Goal: Transaction & Acquisition: Purchase product/service

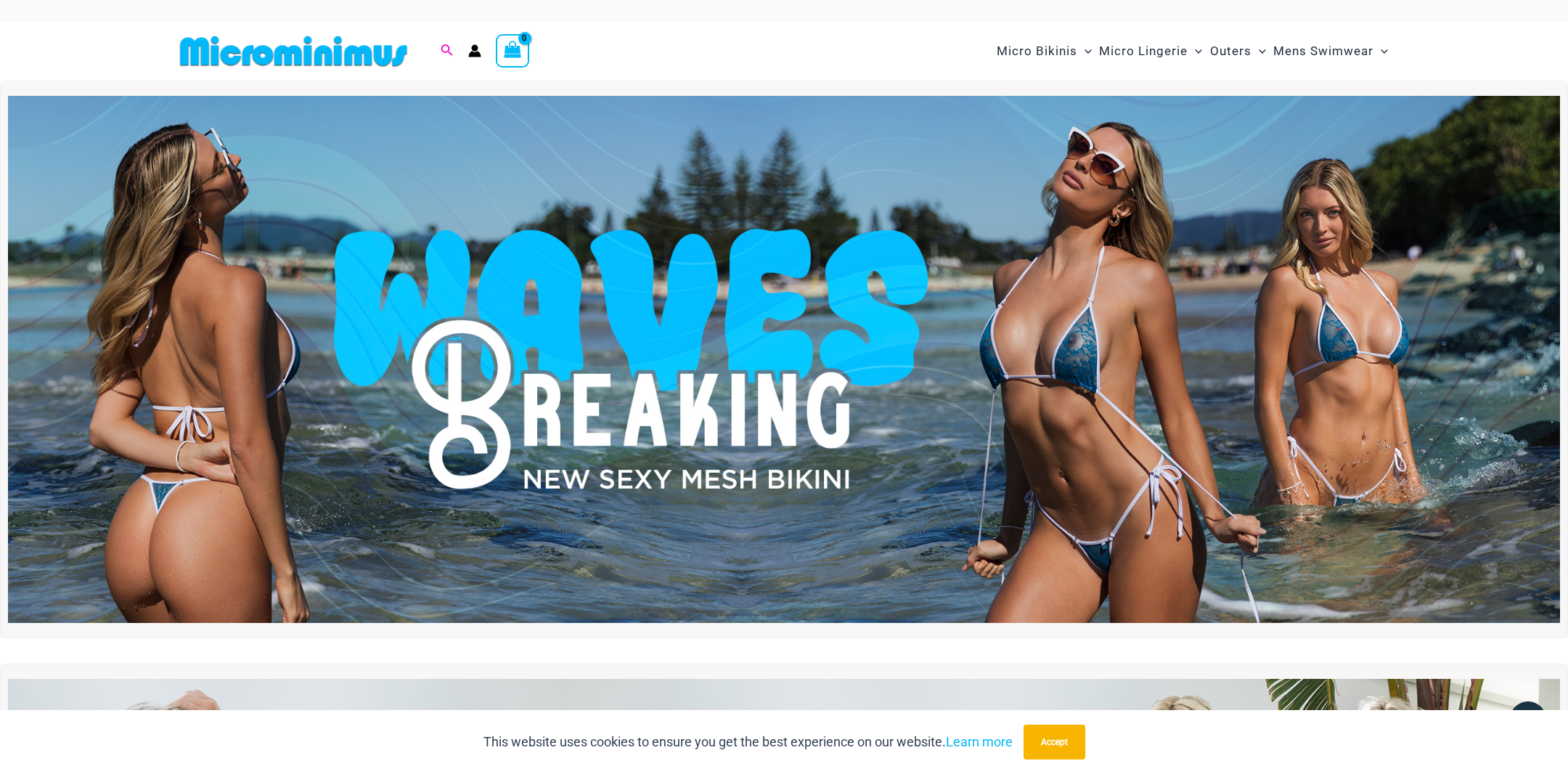
click at [445, 48] on icon "Search icon link" at bounding box center [446, 50] width 11 height 13
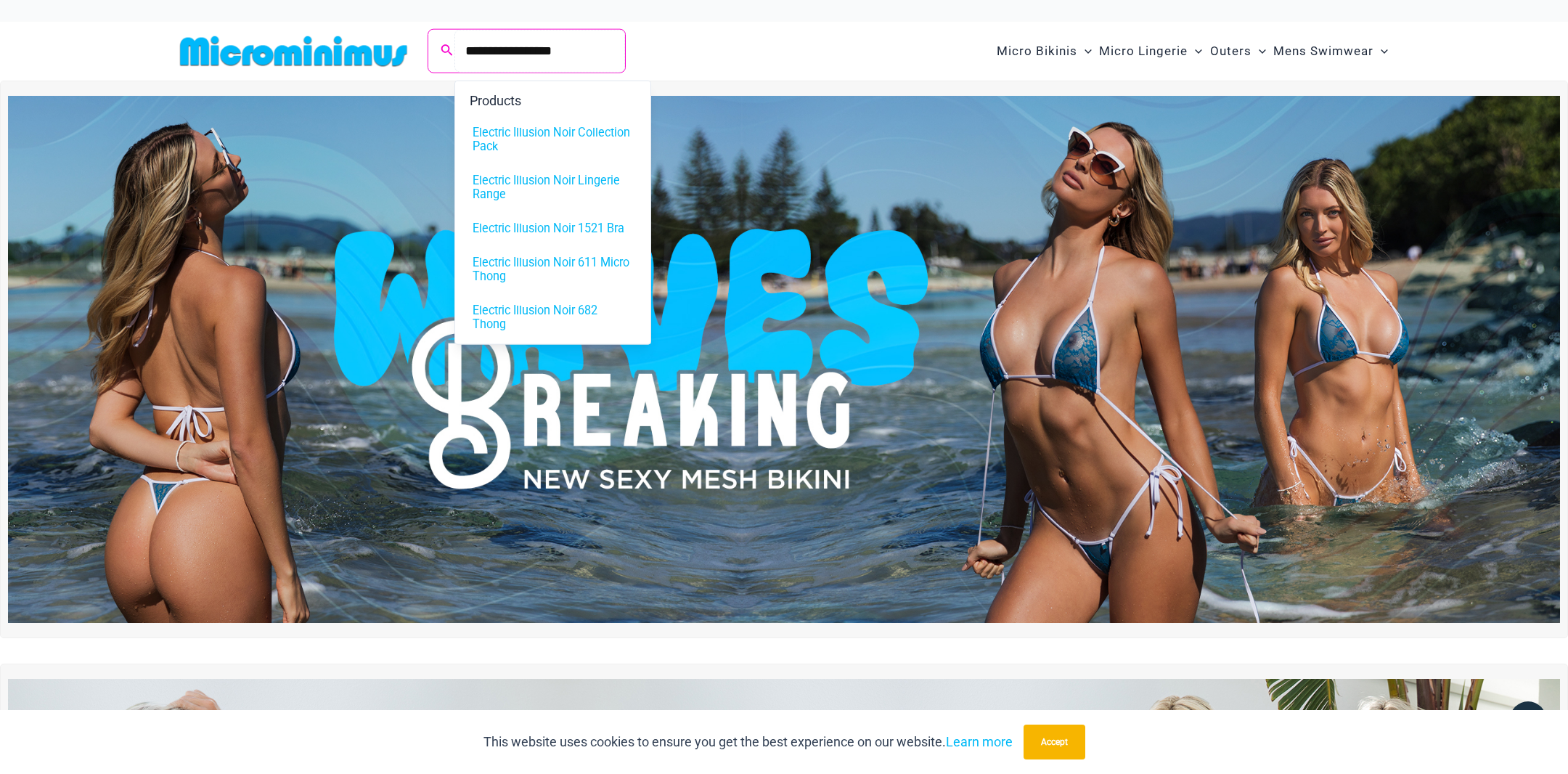
type input "**********"
click button "Search" at bounding box center [0, 0] width 0 height 0
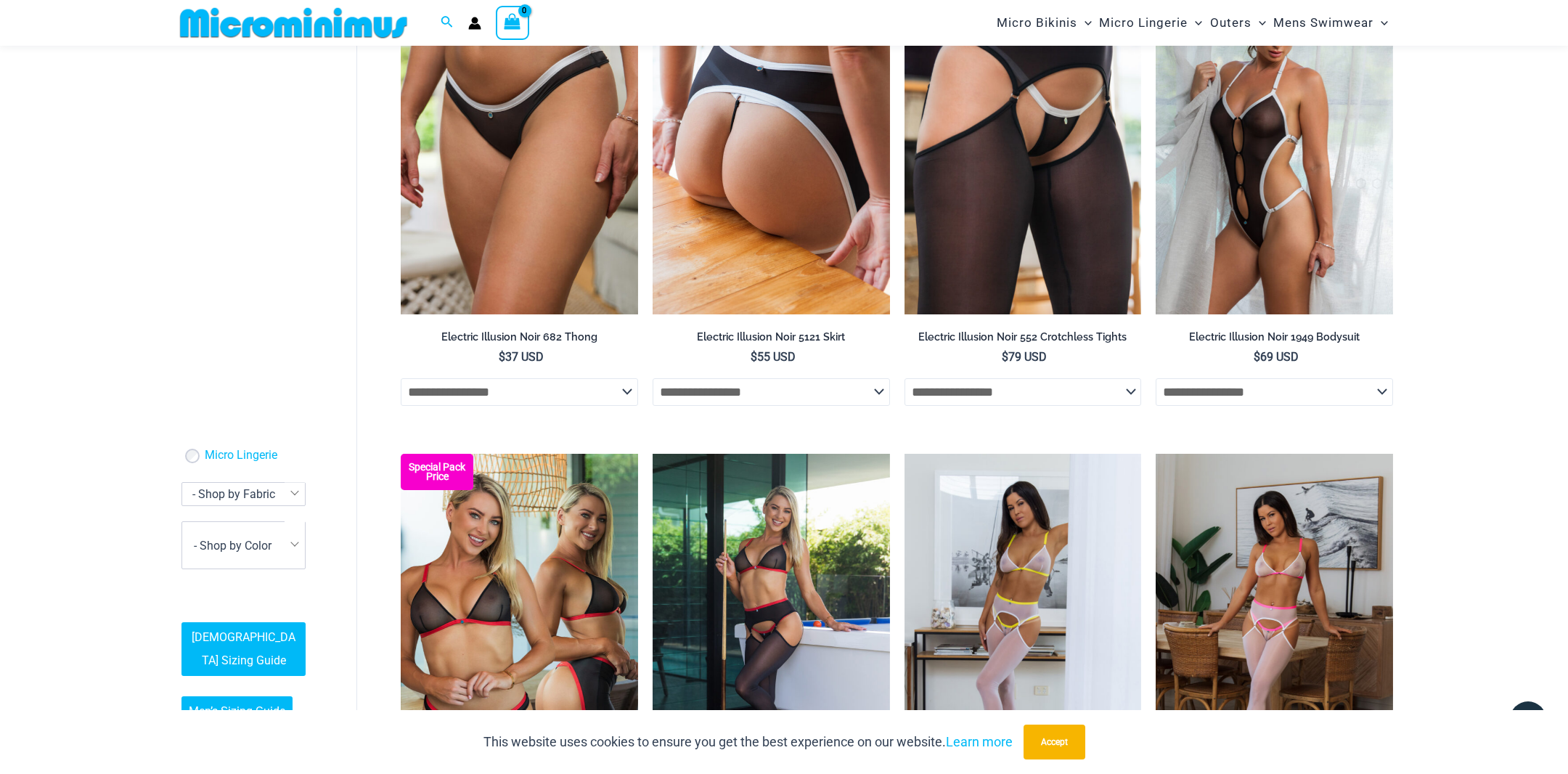
scroll to position [783, 0]
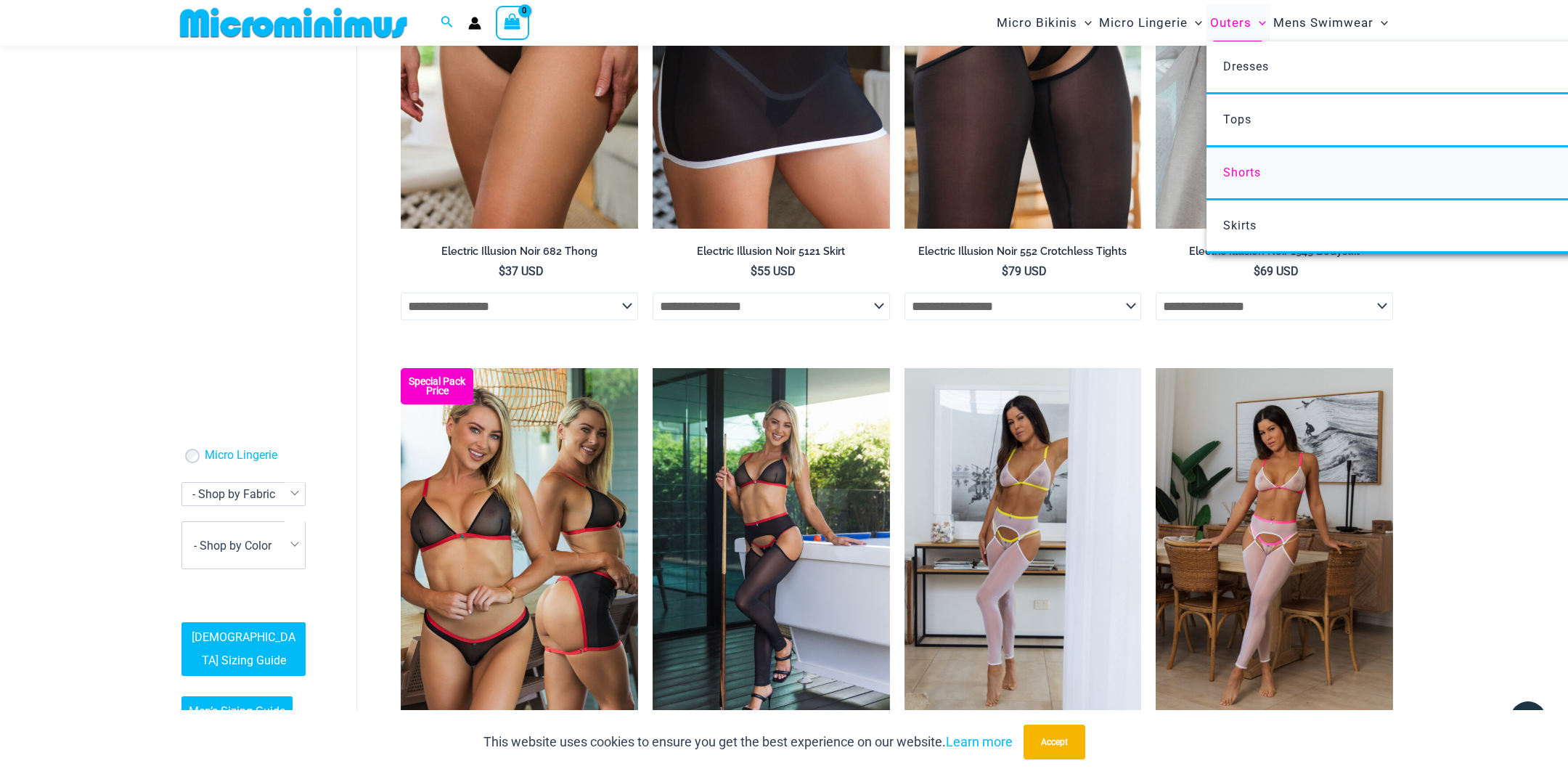
click at [1282, 150] on link "Shorts" at bounding box center [1423, 173] width 432 height 53
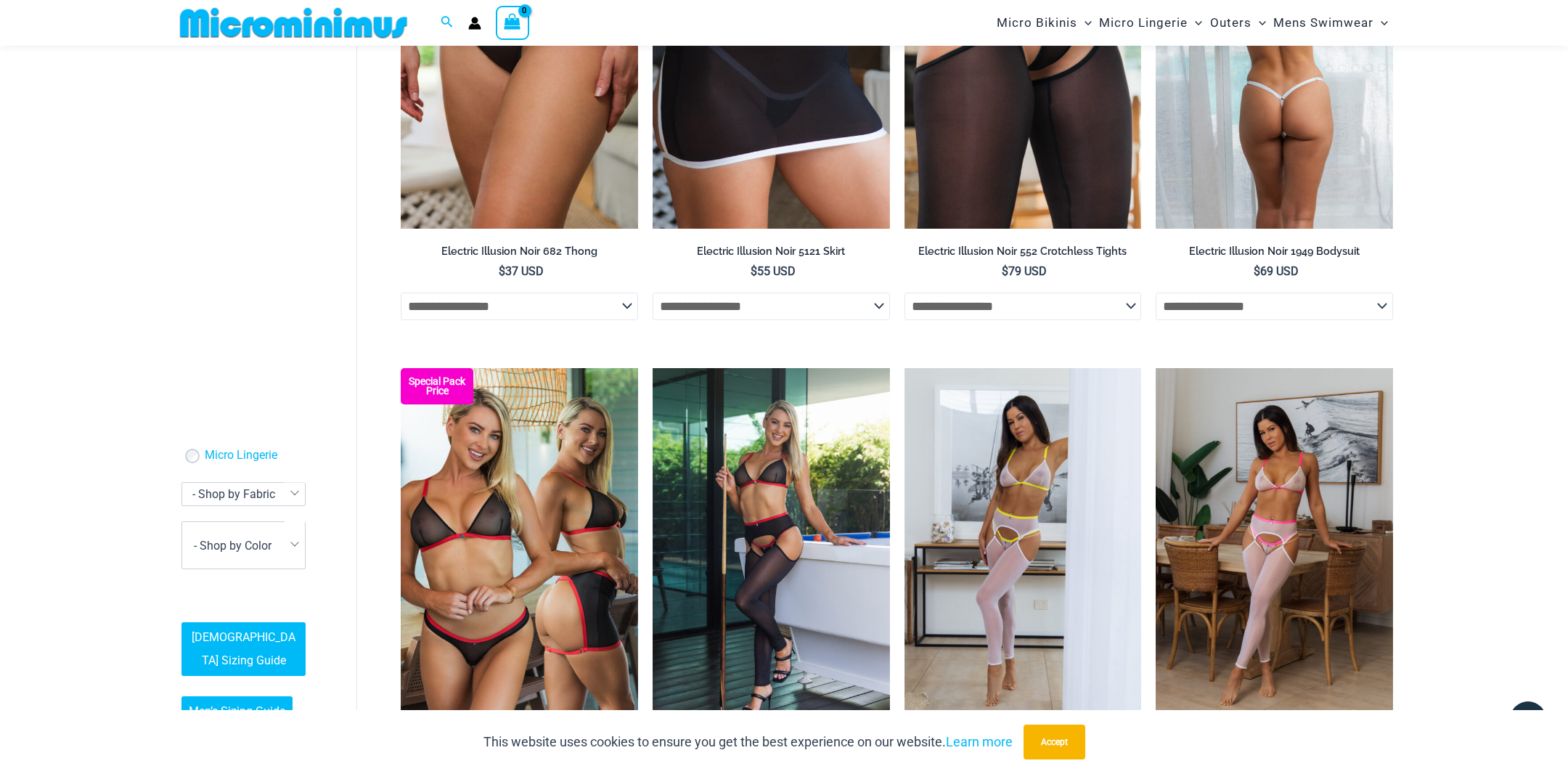
click at [1274, 184] on img at bounding box center [1274, 50] width 237 height 356
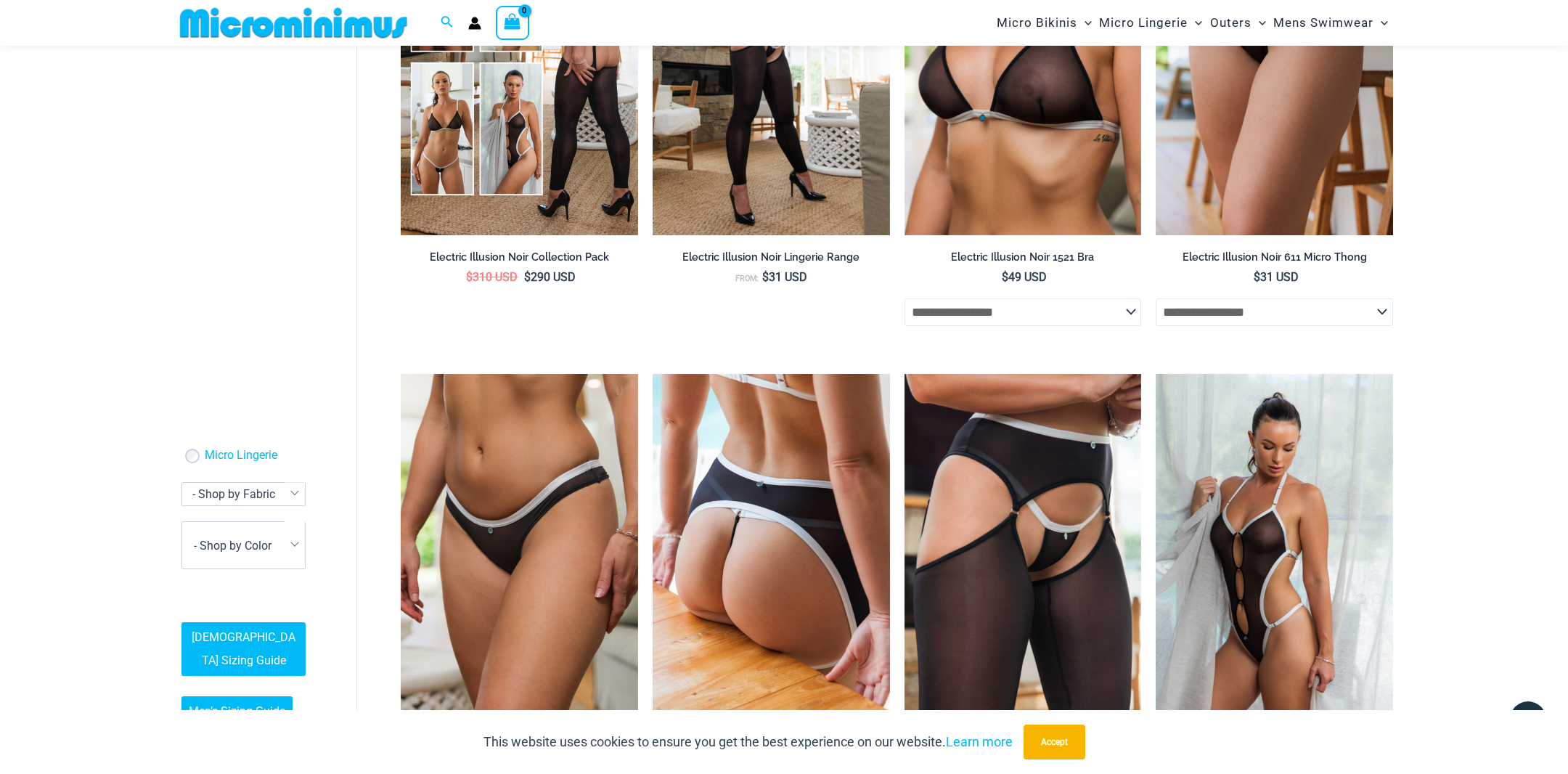
scroll to position [0, 0]
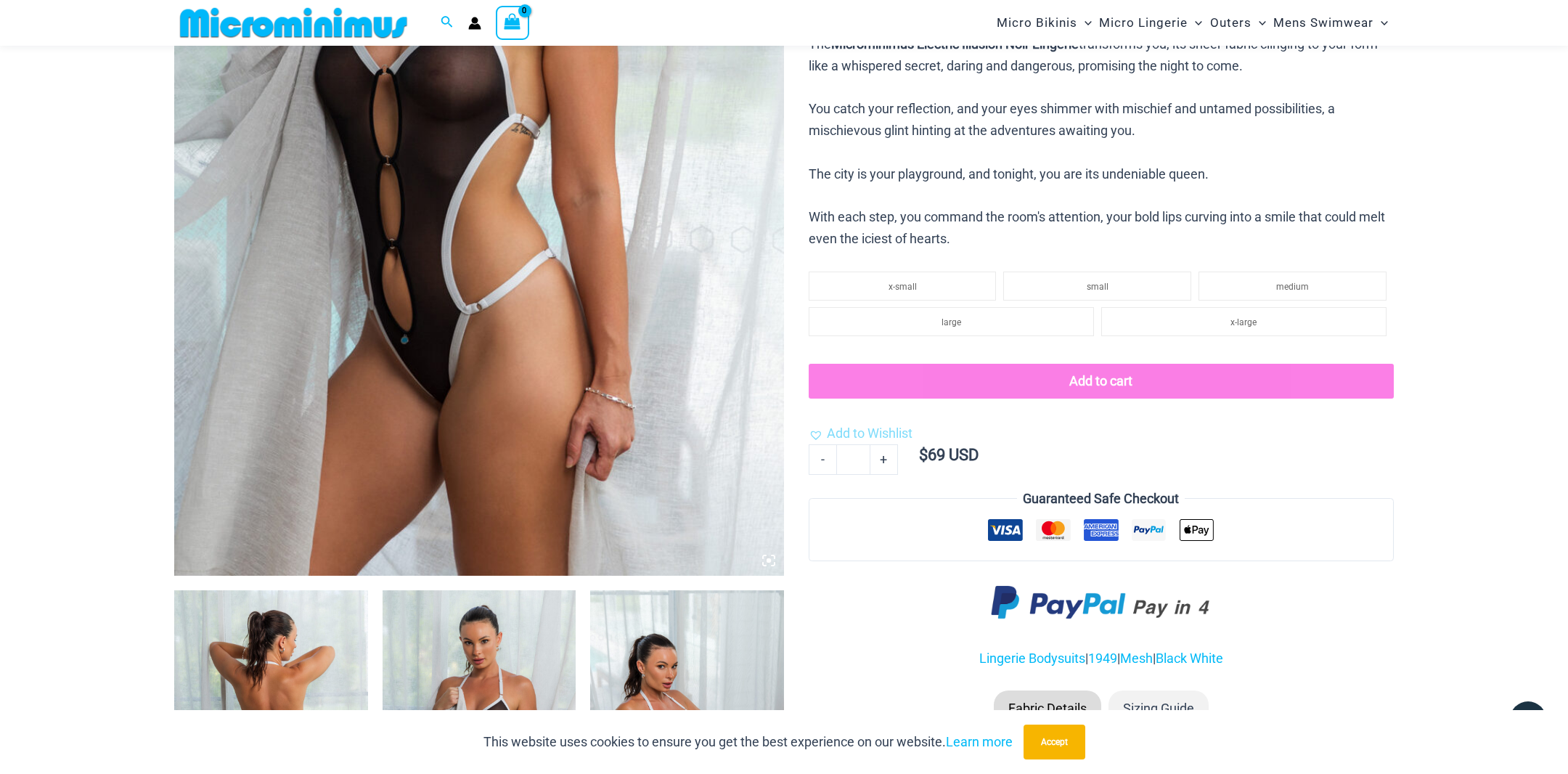
scroll to position [480, 0]
